Goal: Task Accomplishment & Management: Use online tool/utility

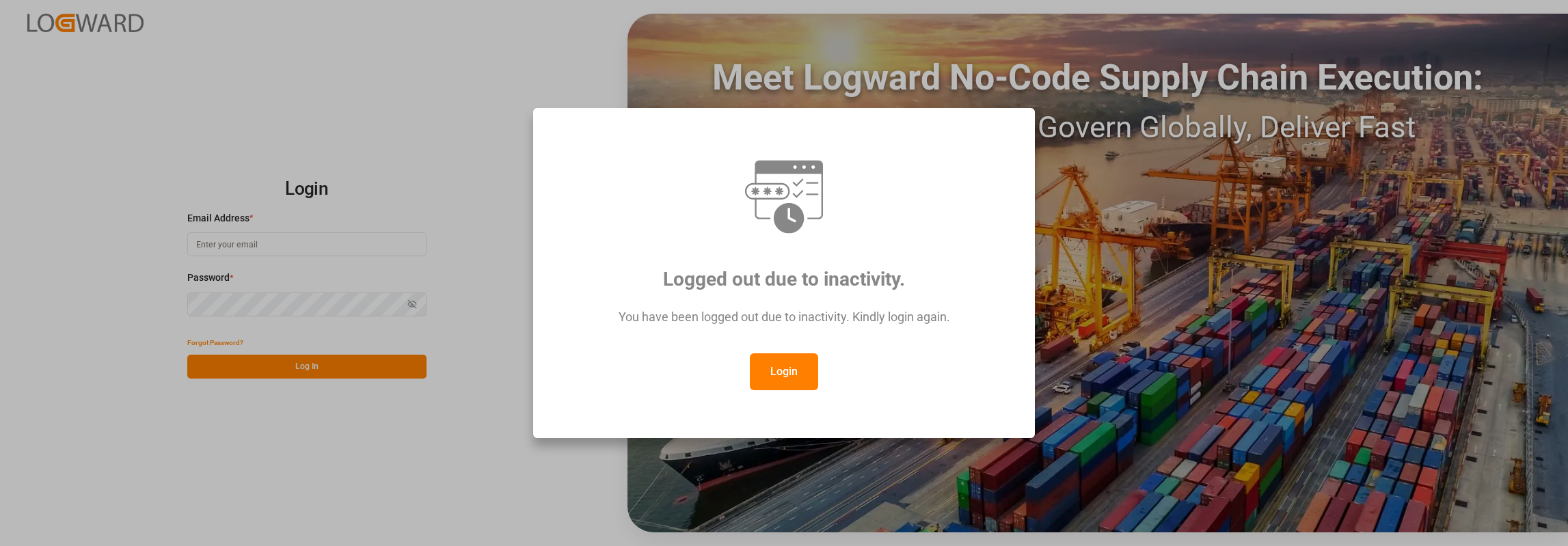
click at [754, 366] on button "Login" at bounding box center [784, 371] width 69 height 37
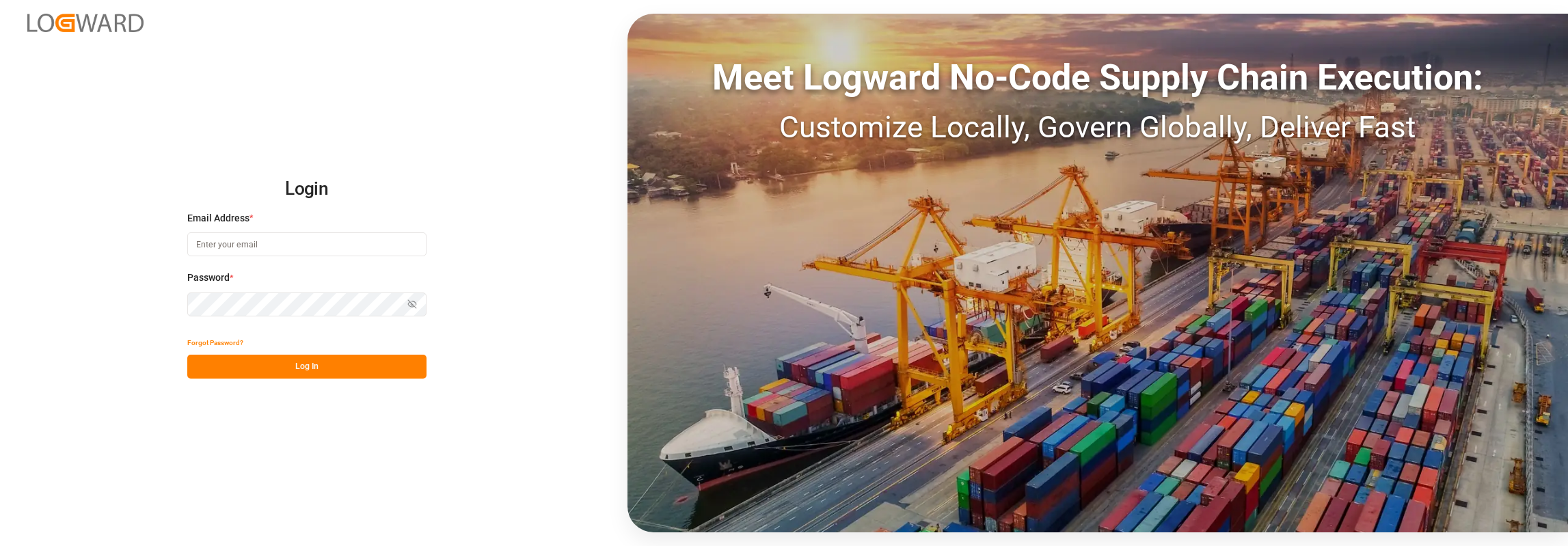
click at [251, 248] on input at bounding box center [307, 244] width 239 height 24
type input "[PERSON_NAME][EMAIL_ADDRESS][PERSON_NAME][DOMAIN_NAME]"
click at [310, 359] on button "Log In" at bounding box center [307, 366] width 239 height 24
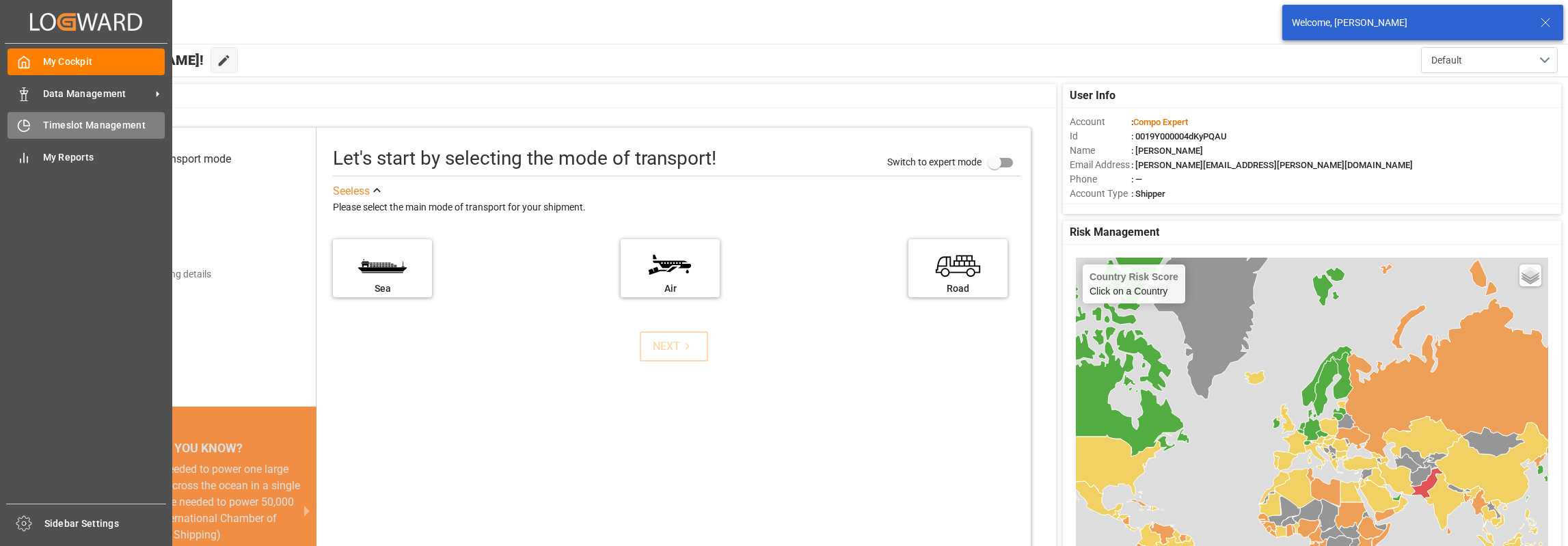
click at [30, 122] on div "Timeslot Management Timeslot Management" at bounding box center [86, 125] width 157 height 27
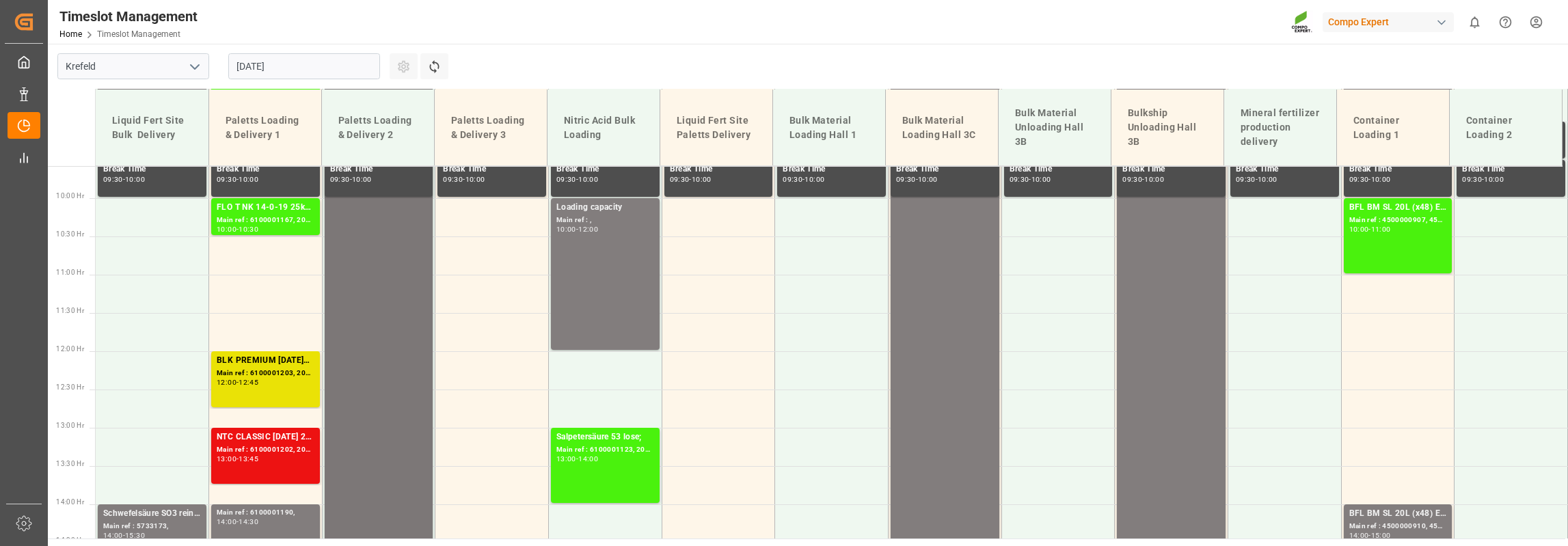
scroll to position [869, 0]
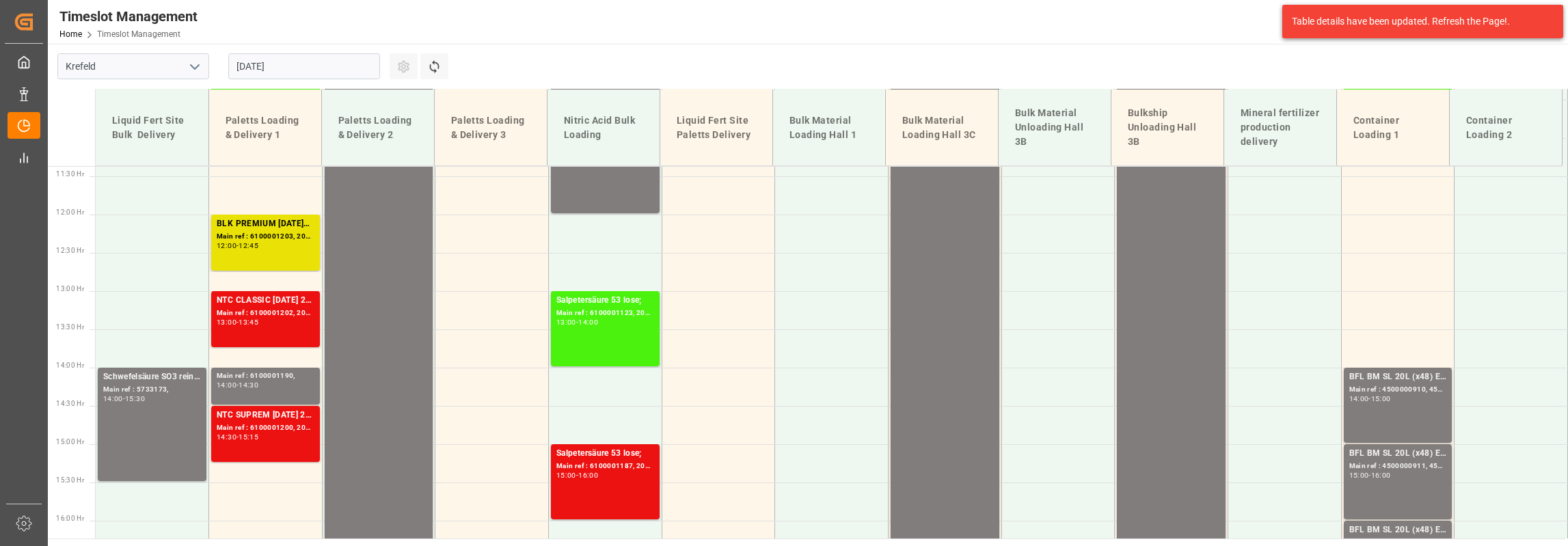
click at [286, 65] on input "[DATE]" at bounding box center [304, 66] width 151 height 26
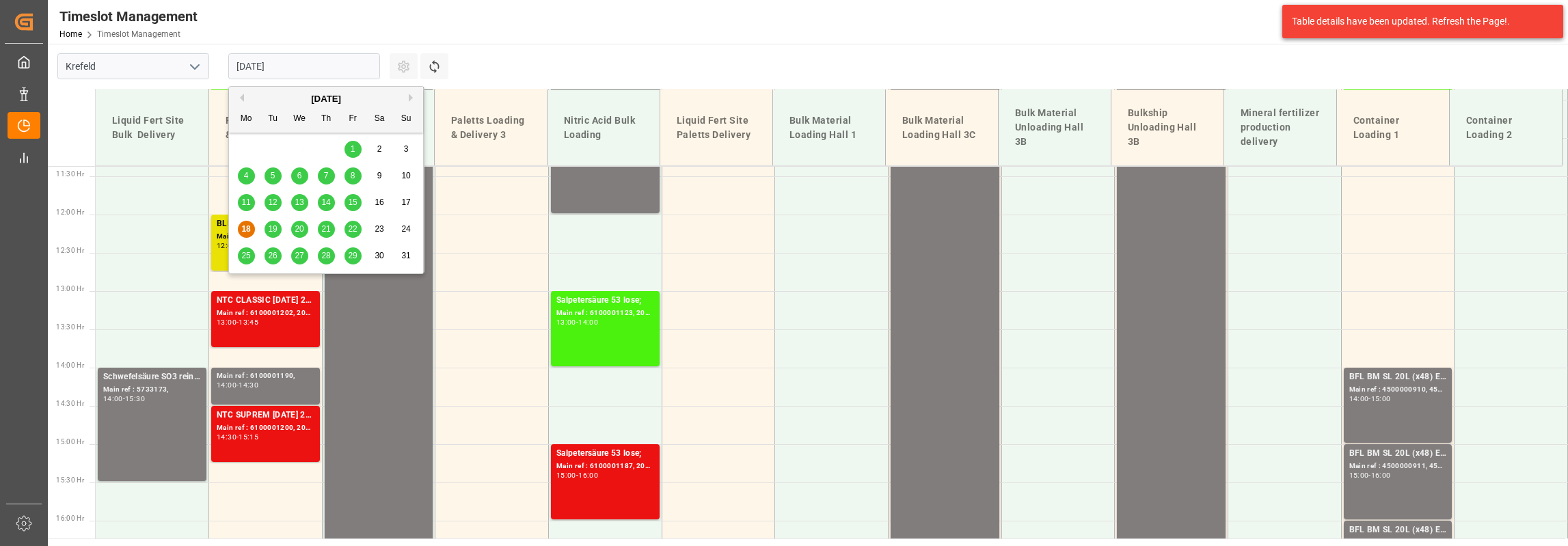
click at [349, 226] on span "22" at bounding box center [352, 229] width 9 height 10
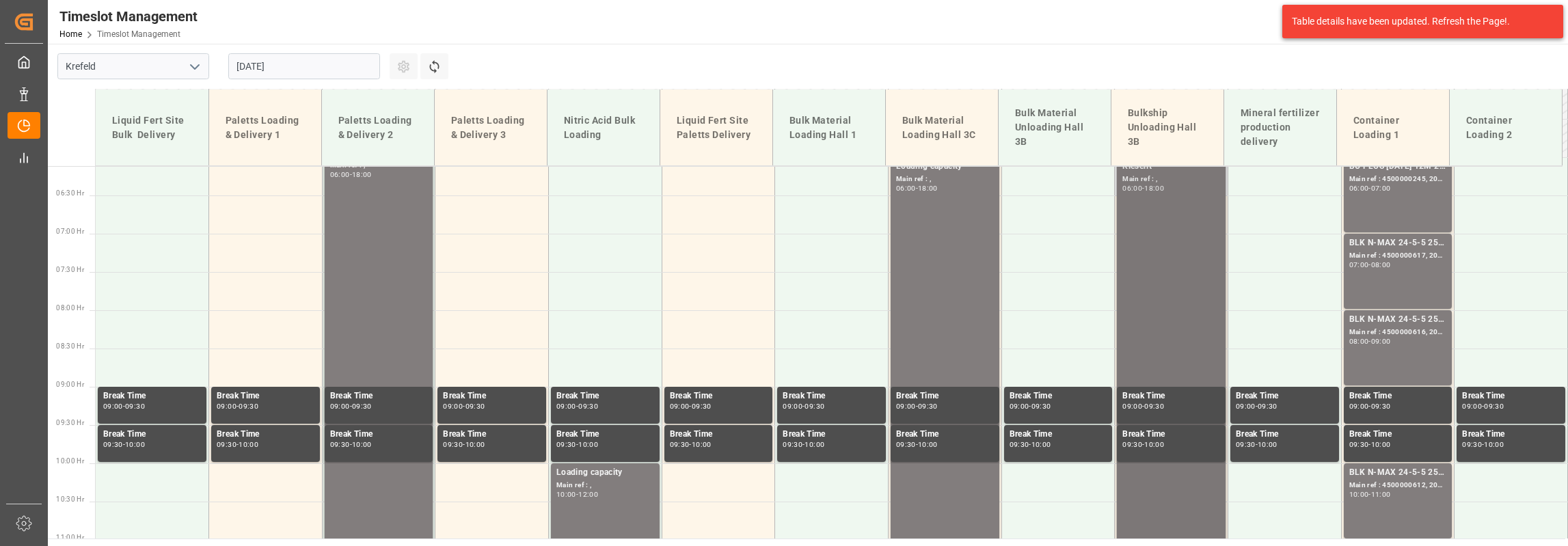
scroll to position [399, 0]
